Goal: Information Seeking & Learning: Learn about a topic

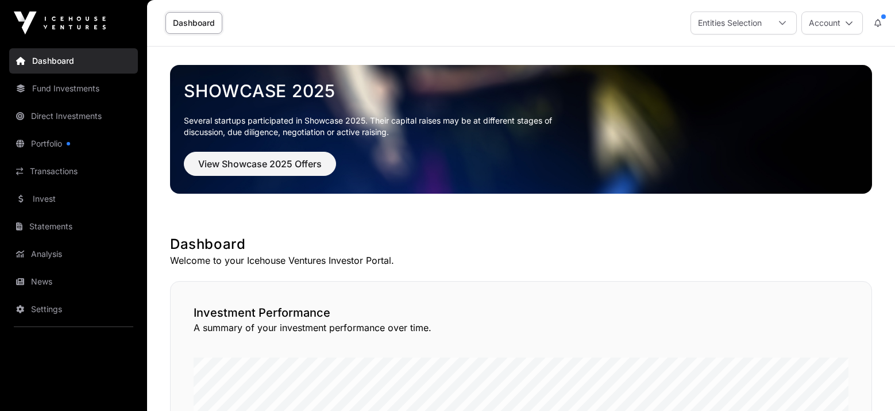
click at [709, 24] on div "Entities Selection" at bounding box center [730, 23] width 78 height 22
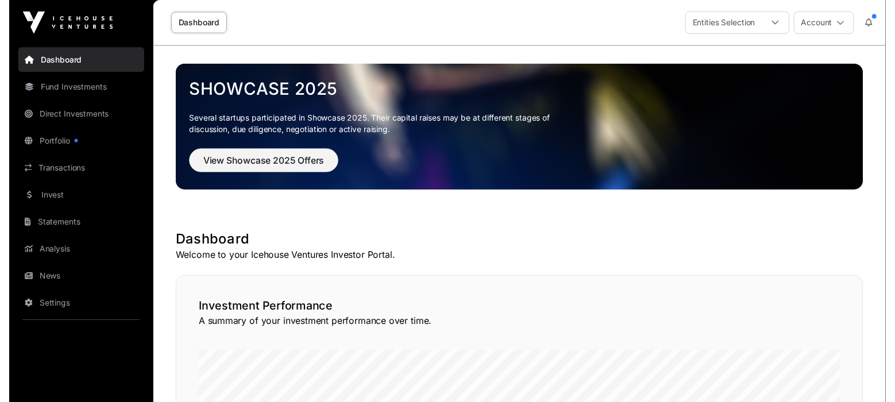
scroll to position [12, 7]
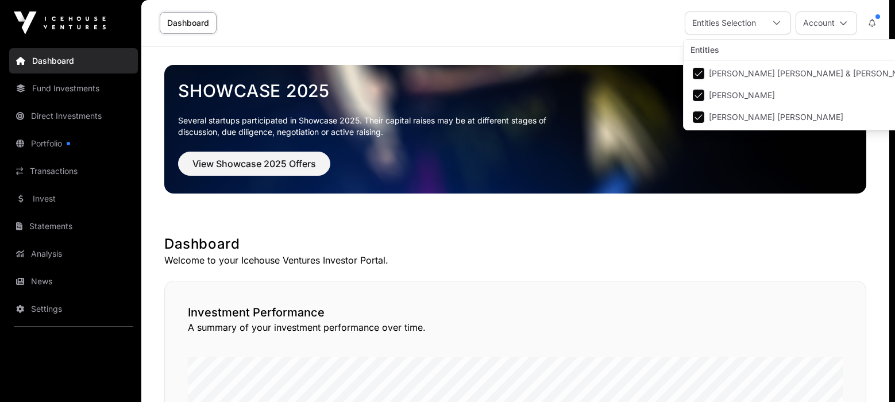
click at [709, 24] on div "Entities Selection" at bounding box center [724, 23] width 78 height 22
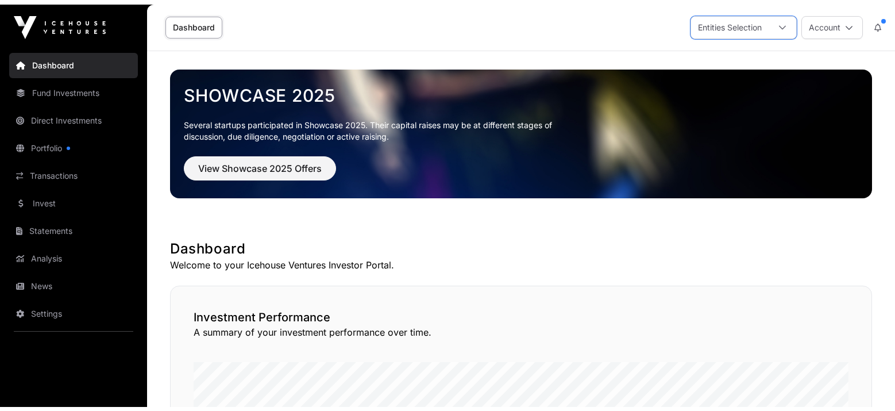
scroll to position [0, 0]
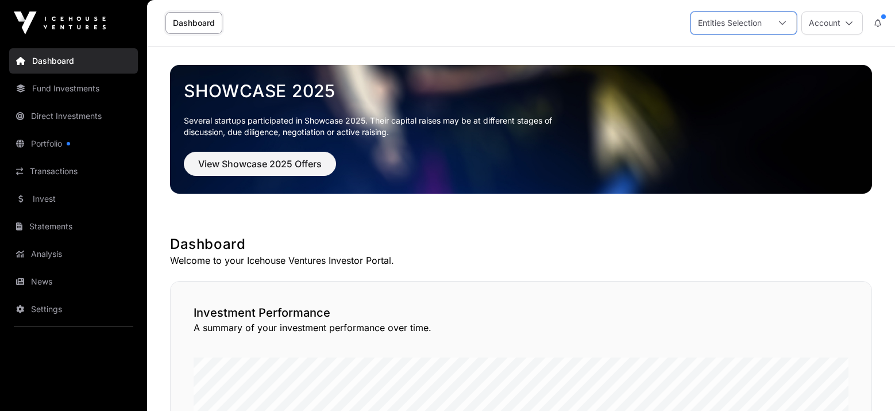
click at [709, 24] on div "Entities Selection" at bounding box center [730, 23] width 78 height 22
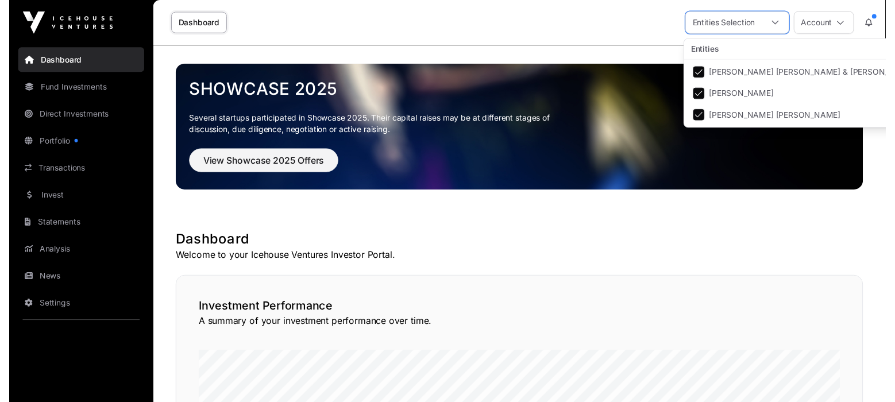
scroll to position [0, 6]
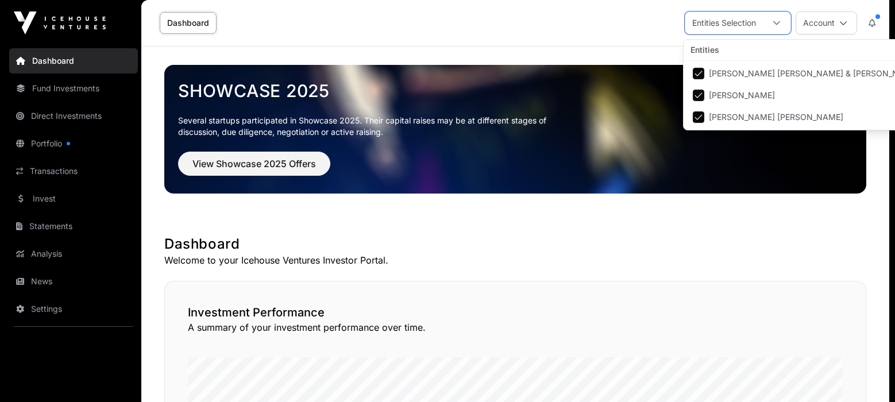
click at [709, 24] on div "Entities Selection" at bounding box center [724, 23] width 78 height 22
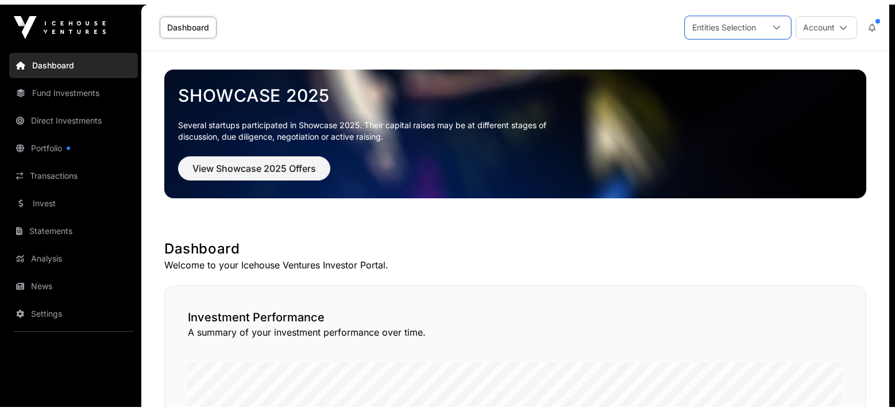
scroll to position [0, 0]
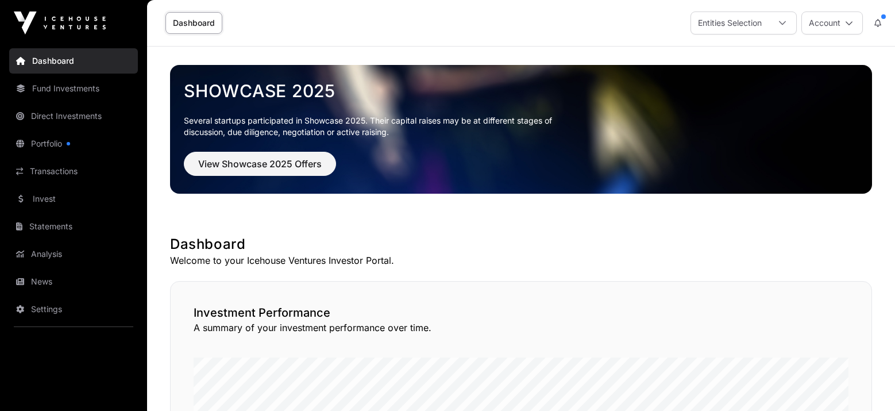
click at [55, 201] on link "Invest" at bounding box center [73, 198] width 129 height 25
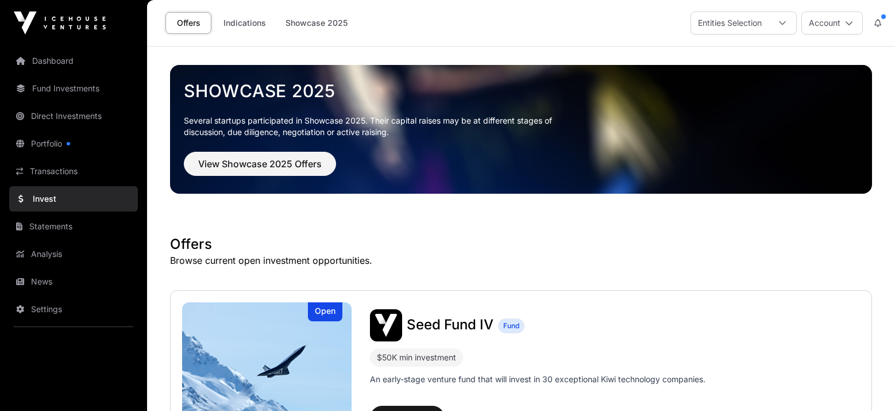
click at [51, 167] on link "Transactions" at bounding box center [73, 170] width 129 height 25
click at [48, 144] on link "Portfolio" at bounding box center [73, 143] width 129 height 25
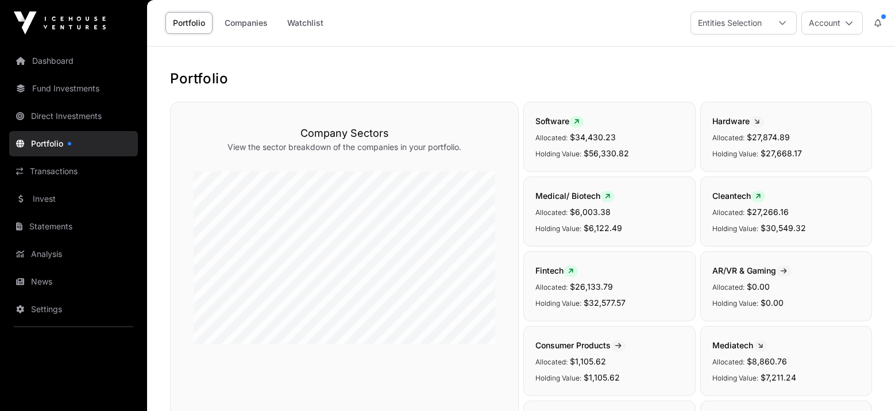
click at [253, 18] on link "Companies" at bounding box center [246, 23] width 58 height 22
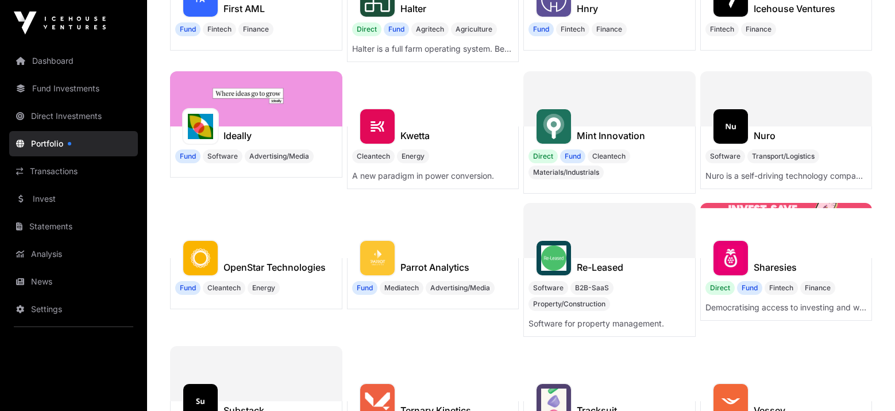
scroll to position [402, 0]
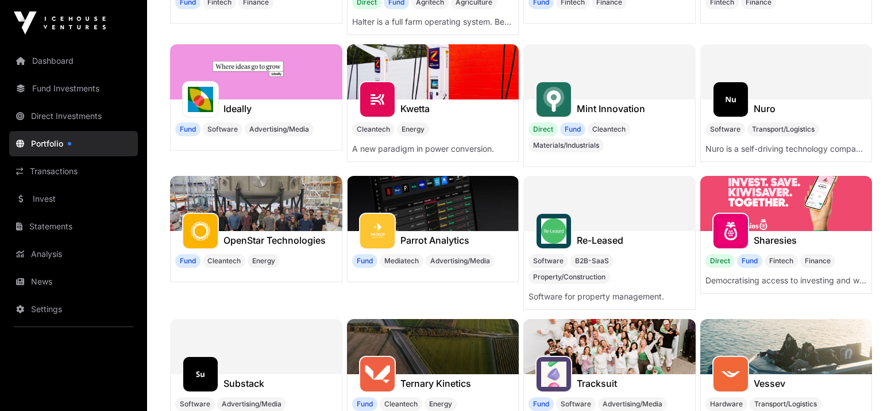
click at [628, 88] on div at bounding box center [609, 71] width 172 height 55
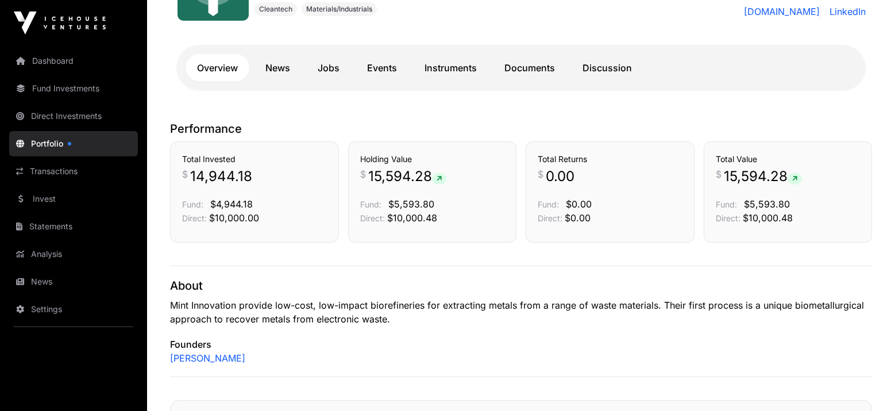
scroll to position [181, 0]
